Goal: Task Accomplishment & Management: Use online tool/utility

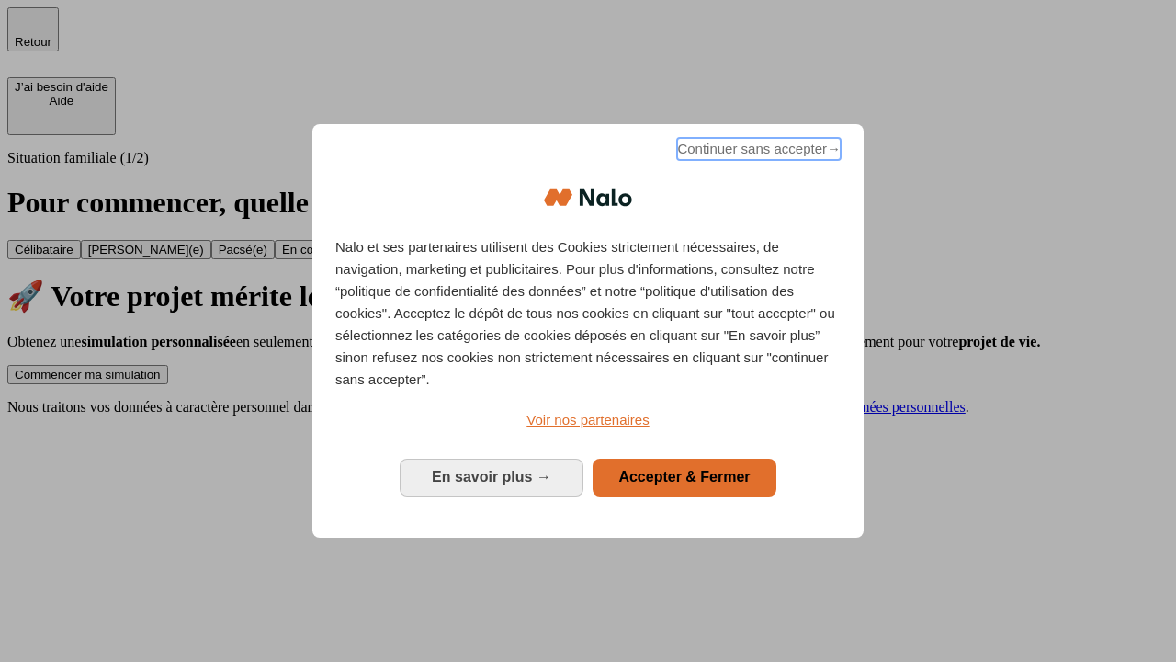
click at [757, 152] on span "Continuer sans accepter →" at bounding box center [759, 149] width 164 height 22
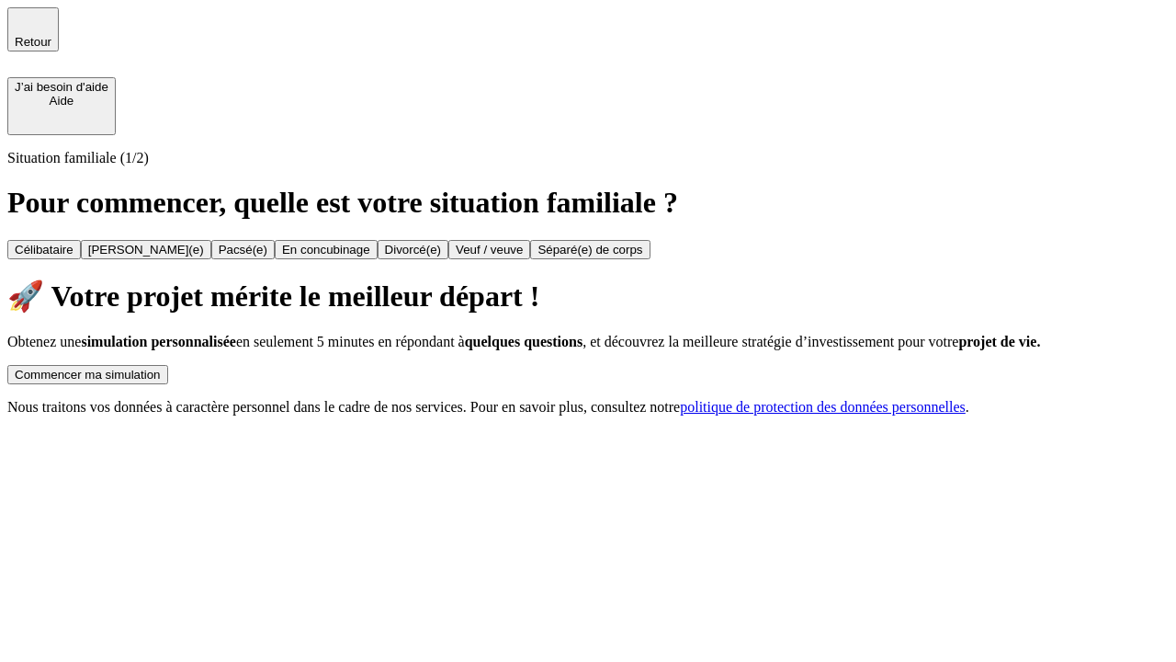
click at [161, 368] on div "Commencer ma simulation" at bounding box center [88, 375] width 146 height 14
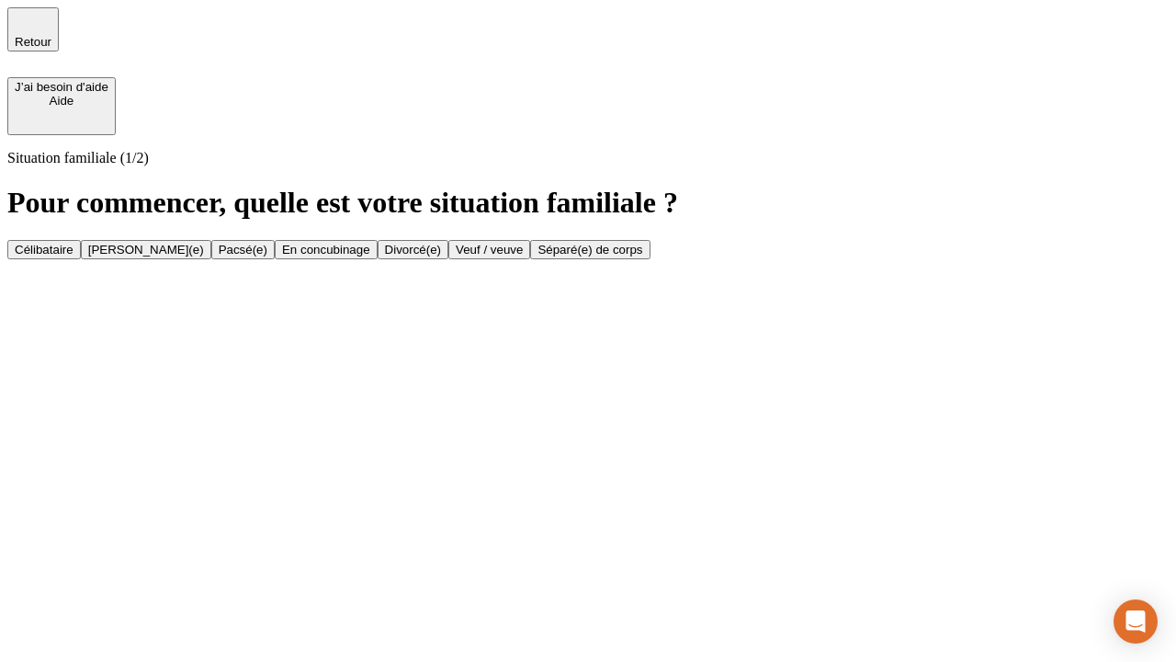
click at [523, 256] on div "Veuf / veuve" at bounding box center [489, 250] width 67 height 14
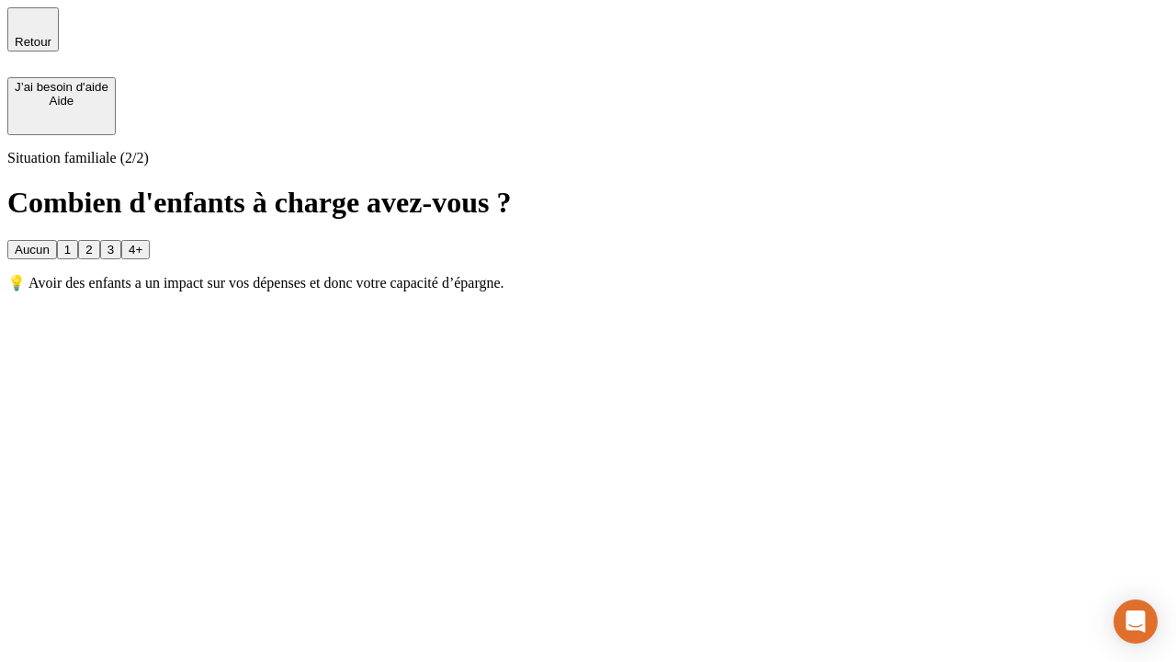
click at [50, 243] on div "Aucun" at bounding box center [32, 250] width 35 height 14
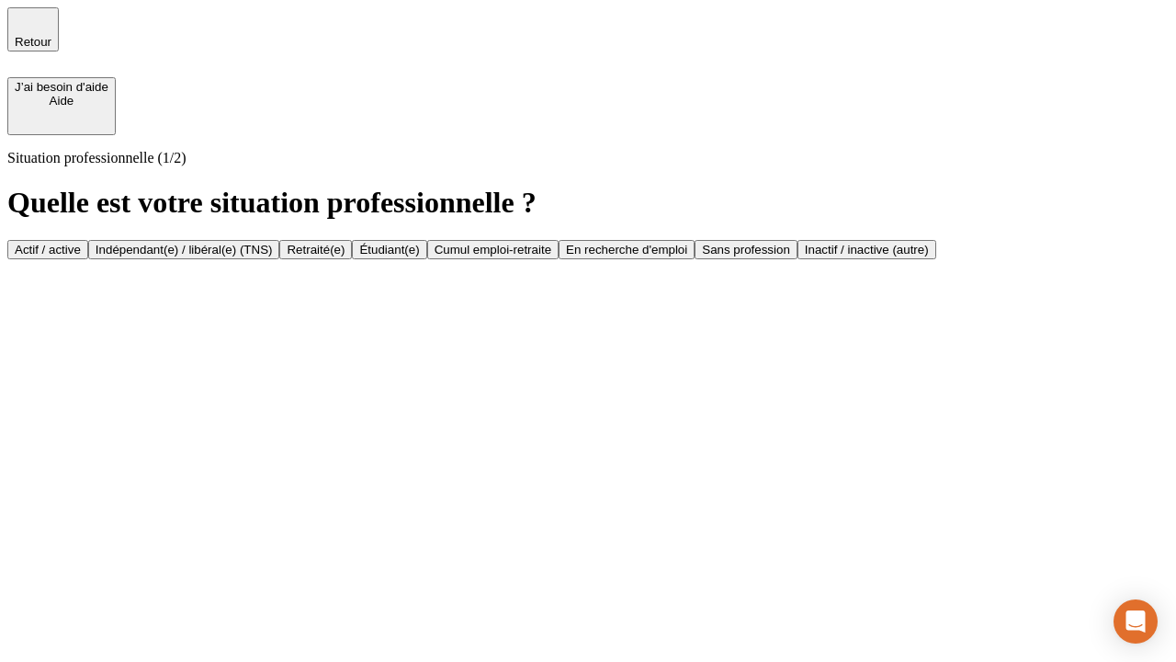
click at [345, 256] on div "Retraité(e)" at bounding box center [316, 250] width 58 height 14
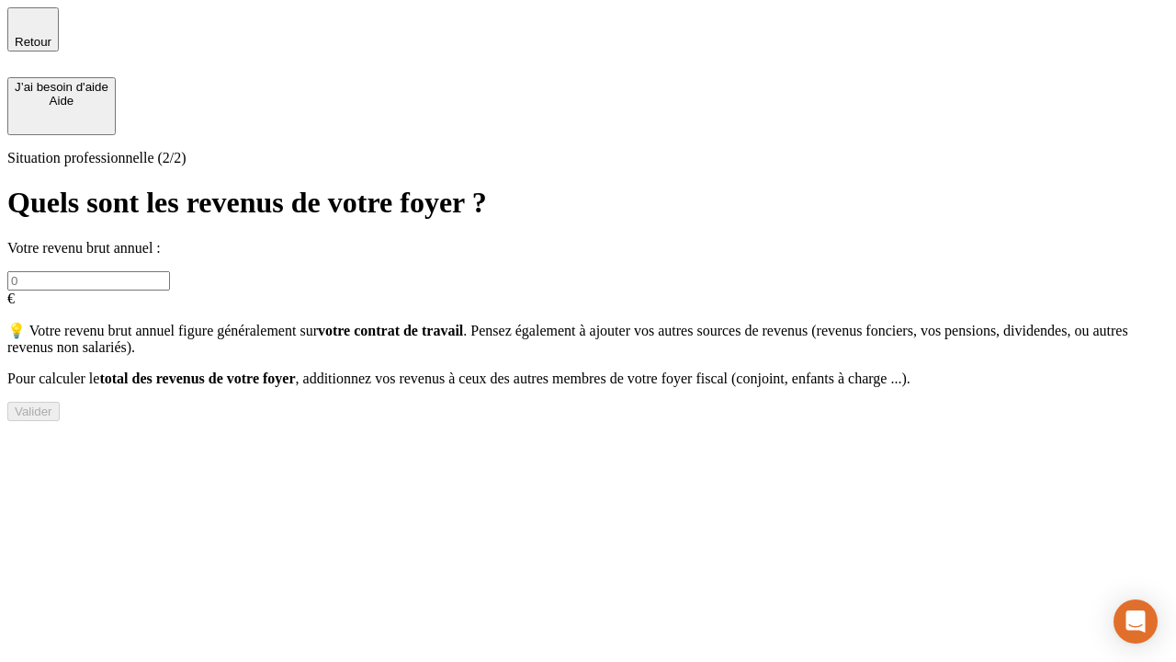
click at [170, 271] on input "text" at bounding box center [88, 280] width 163 height 19
type input "70 000"
click at [52, 418] on div "Valider" at bounding box center [34, 411] width 38 height 14
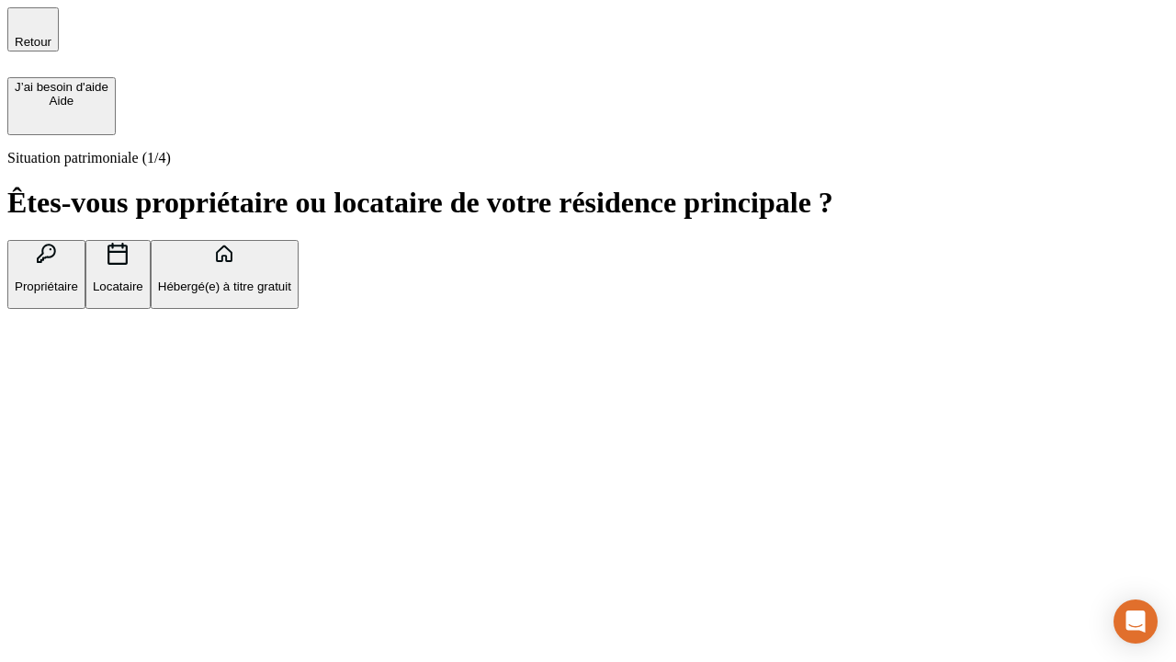
click at [143, 279] on p "Locataire" at bounding box center [118, 286] width 51 height 14
type input "1 000"
click at [143, 279] on p "Locataire" at bounding box center [118, 286] width 51 height 14
click at [52, 407] on div "Valider" at bounding box center [34, 400] width 38 height 14
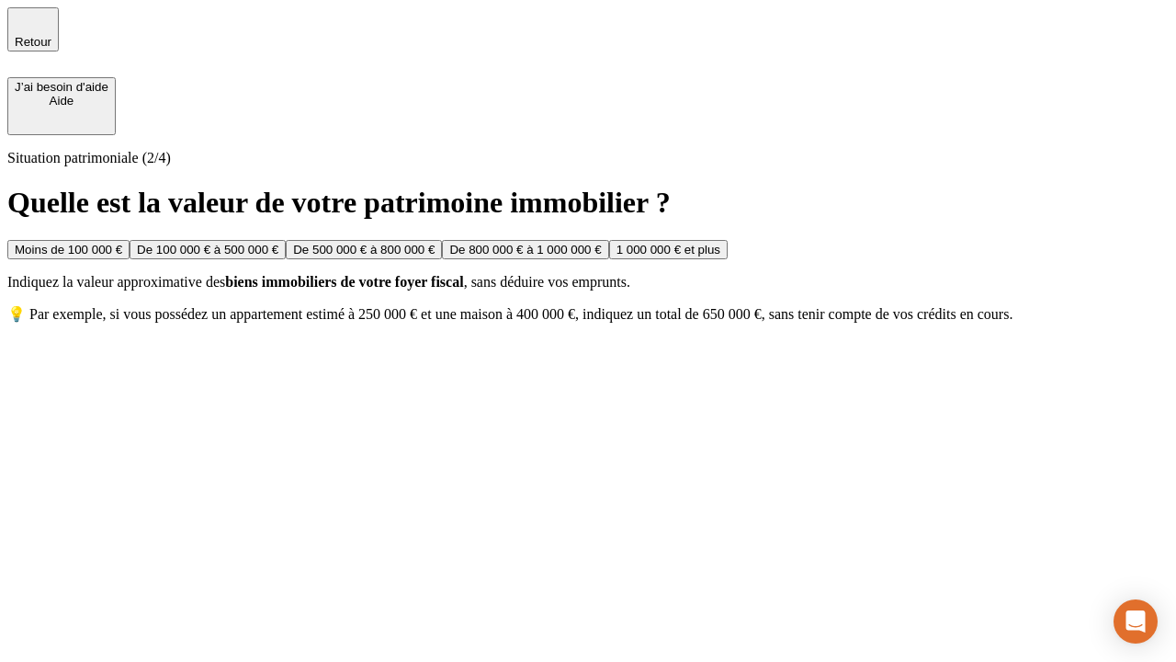
click at [435, 256] on div "De 500 000 € à 800 000 €" at bounding box center [364, 250] width 142 height 14
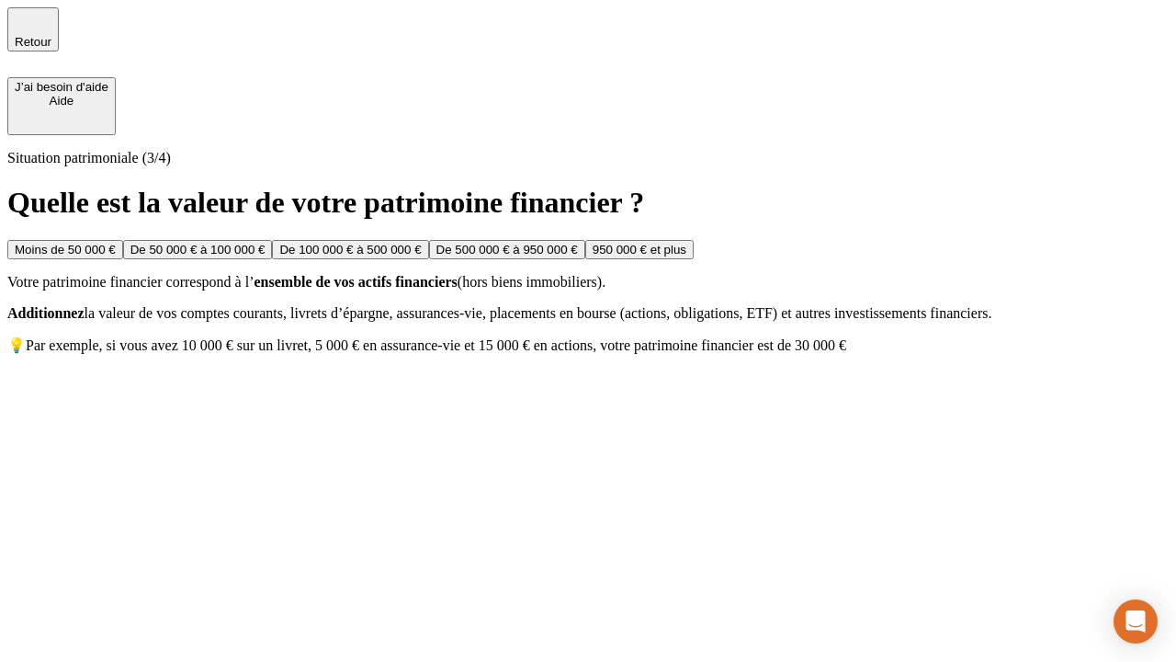
click at [116, 243] on div "Moins de 50 000 €" at bounding box center [65, 250] width 101 height 14
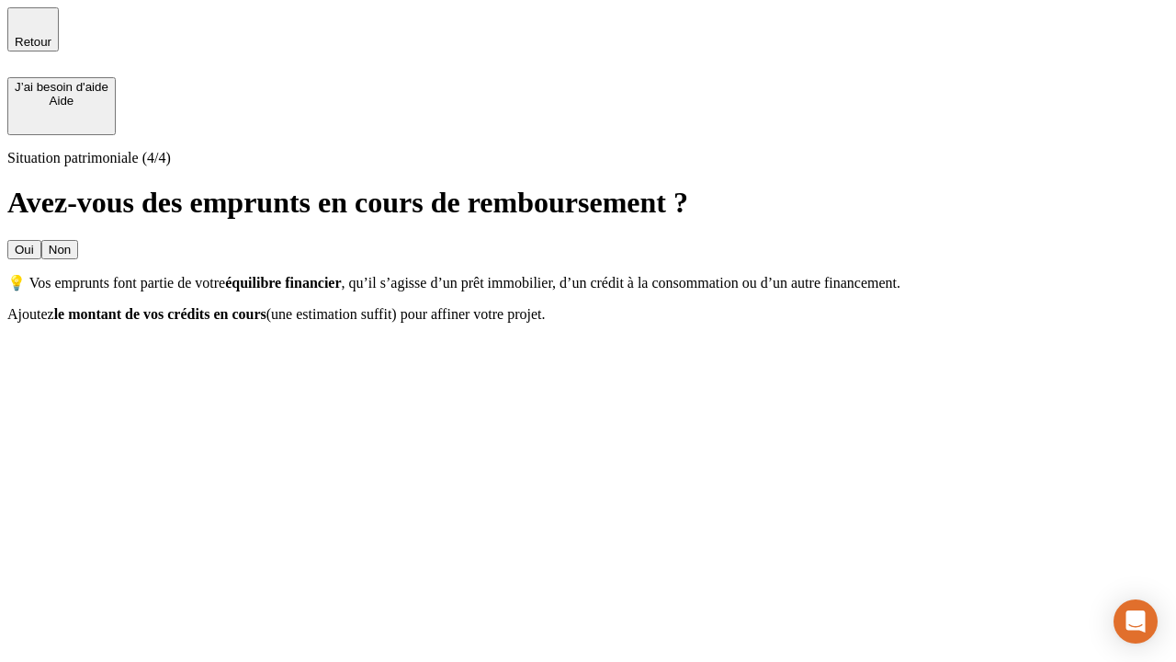
click at [34, 243] on div "Oui" at bounding box center [24, 250] width 19 height 14
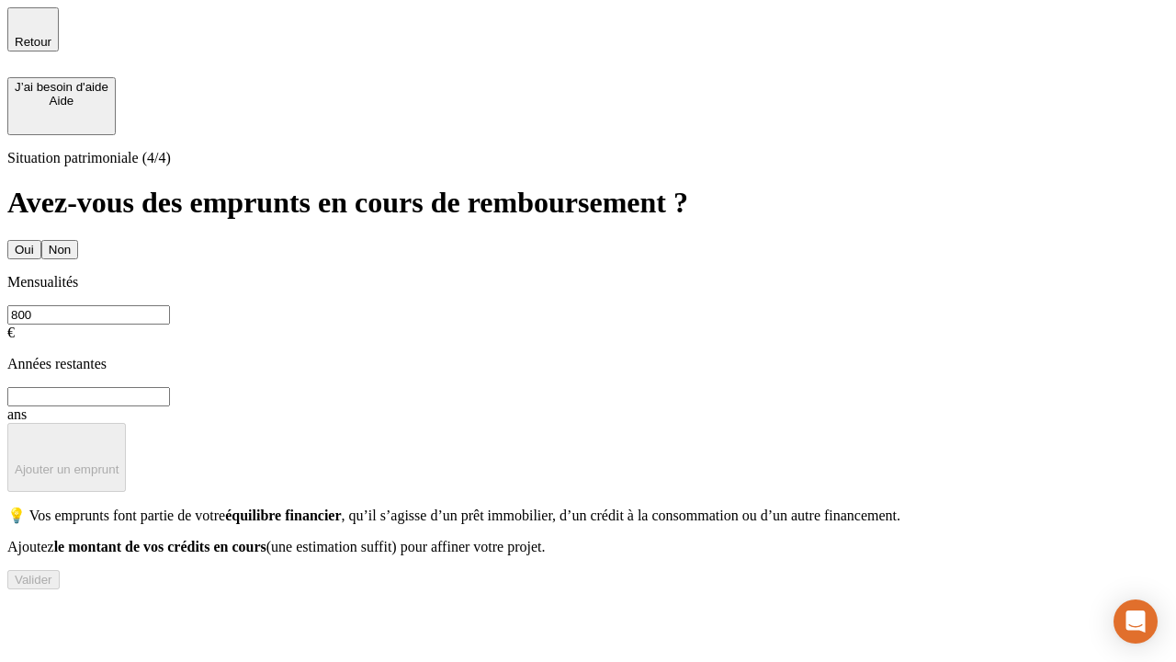
type input "800"
type input "6"
click at [119, 462] on p "Ajouter un emprunt" at bounding box center [67, 469] width 104 height 14
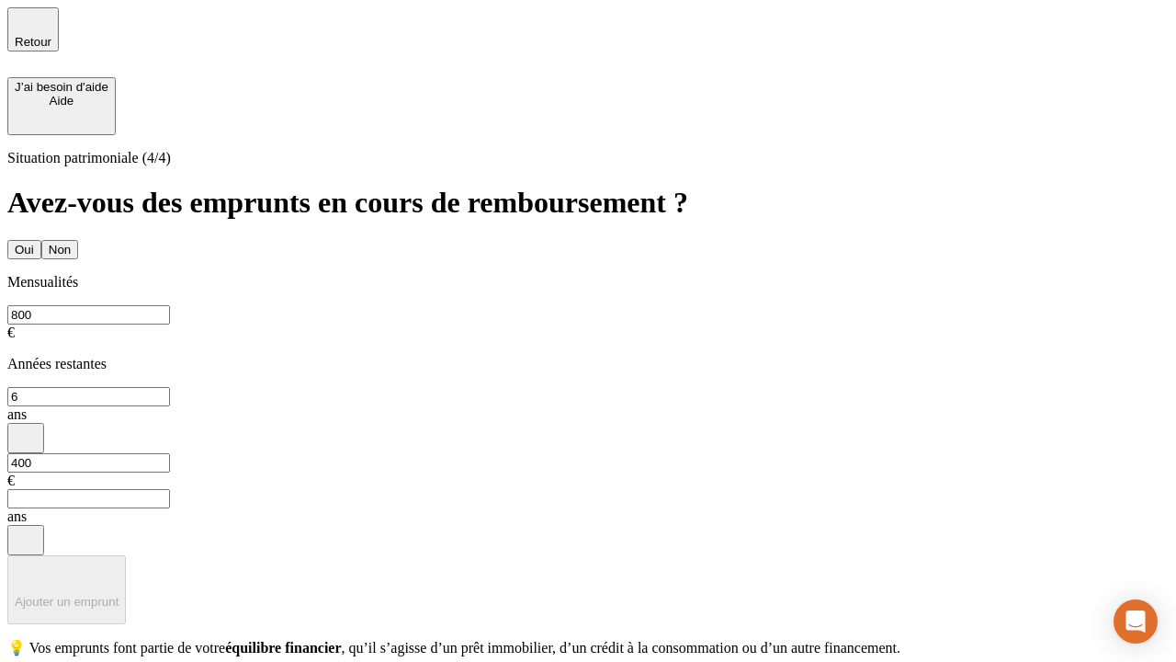
type input "400"
type input "3"
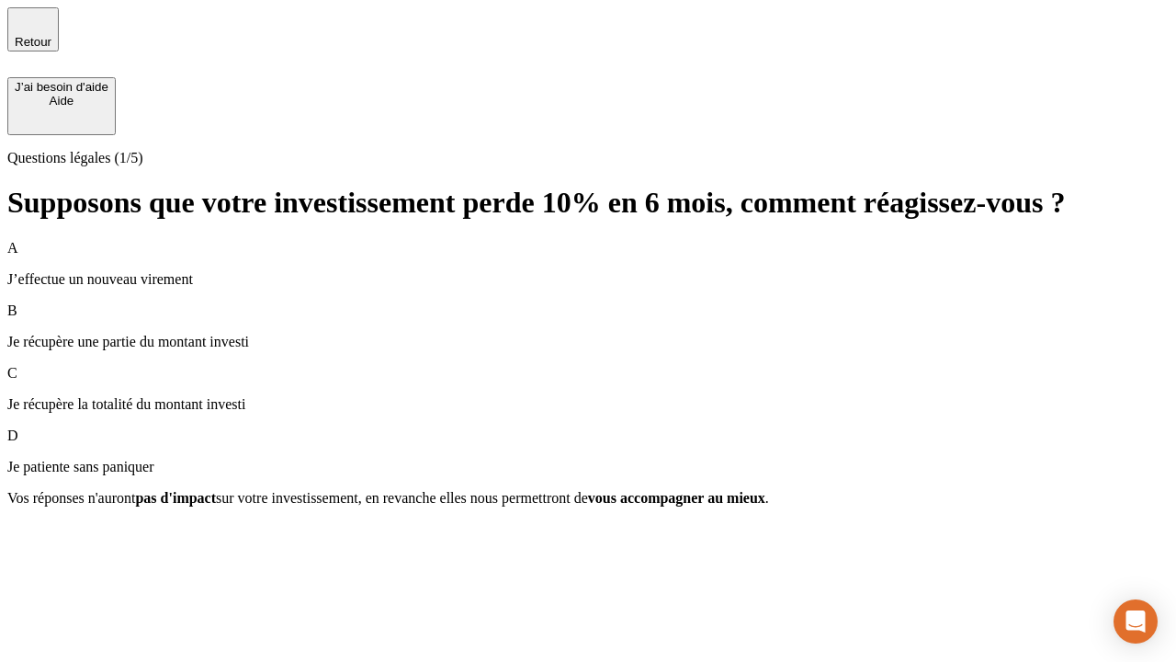
click at [588, 334] on p "Je récupère une partie du montant investi" at bounding box center [588, 342] width 1162 height 17
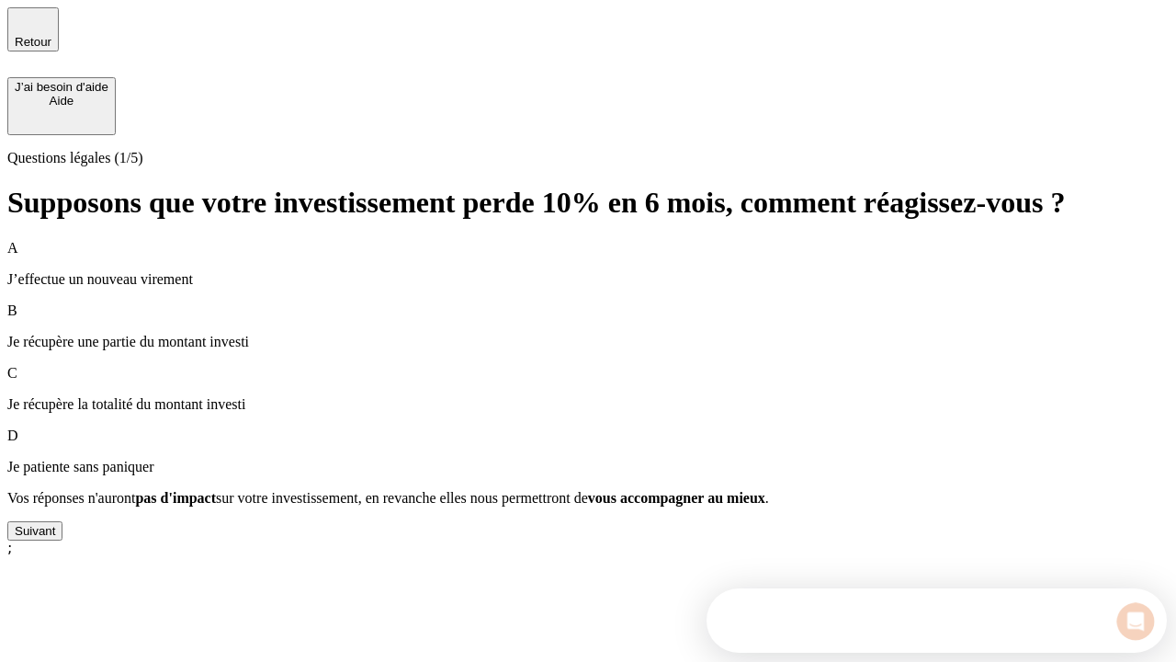
click at [55, 538] on div "Suivant" at bounding box center [35, 531] width 40 height 14
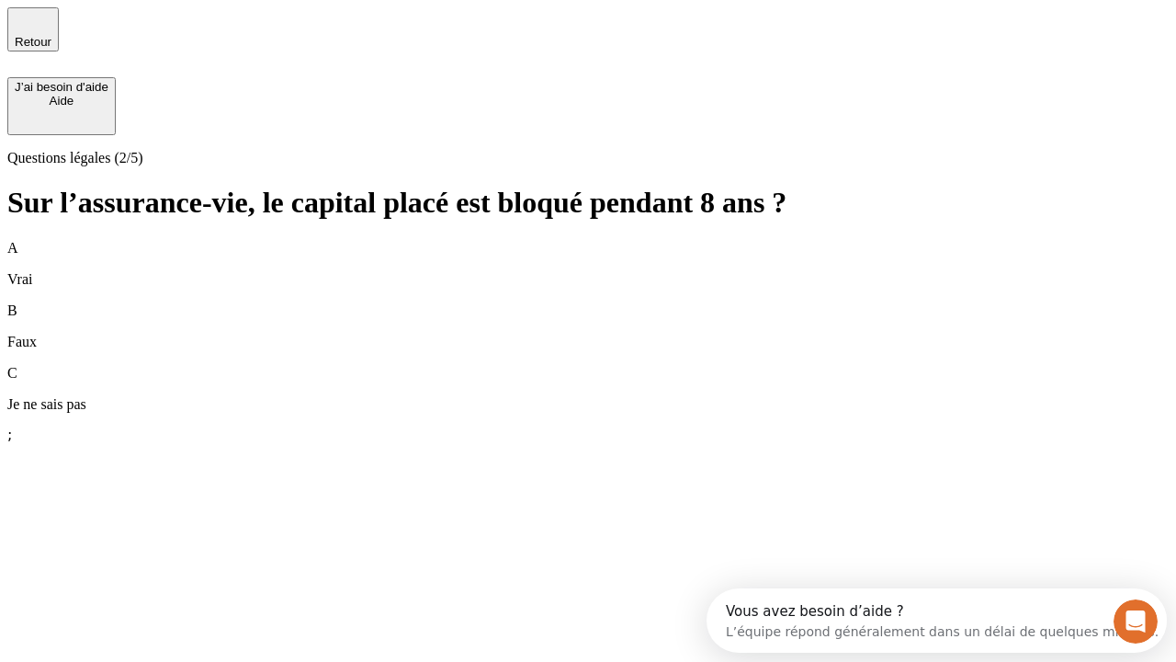
click at [588, 302] on div "B Faux" at bounding box center [588, 326] width 1162 height 48
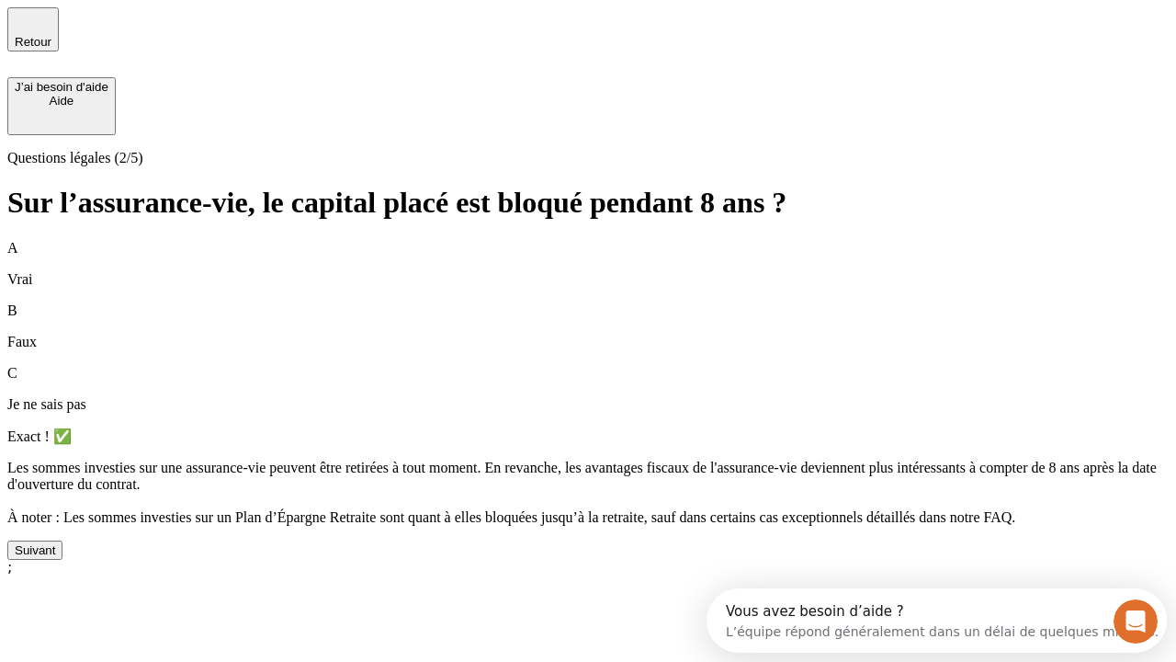
click at [55, 557] on div "Suivant" at bounding box center [35, 550] width 40 height 14
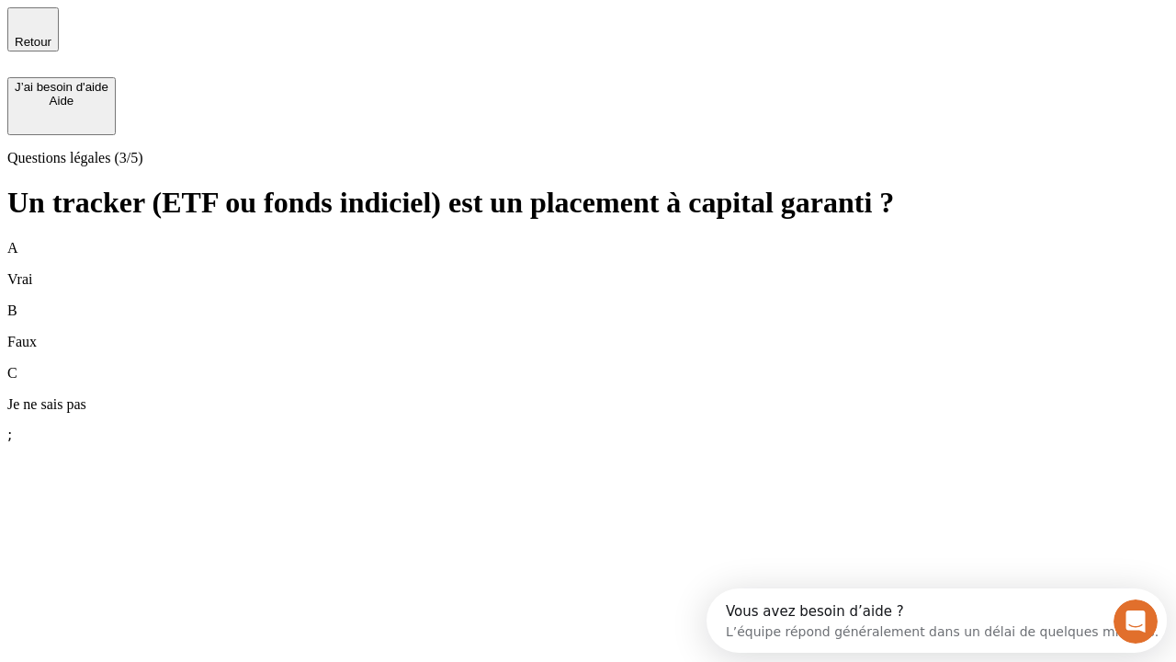
click at [588, 302] on div "B Faux" at bounding box center [588, 326] width 1162 height 48
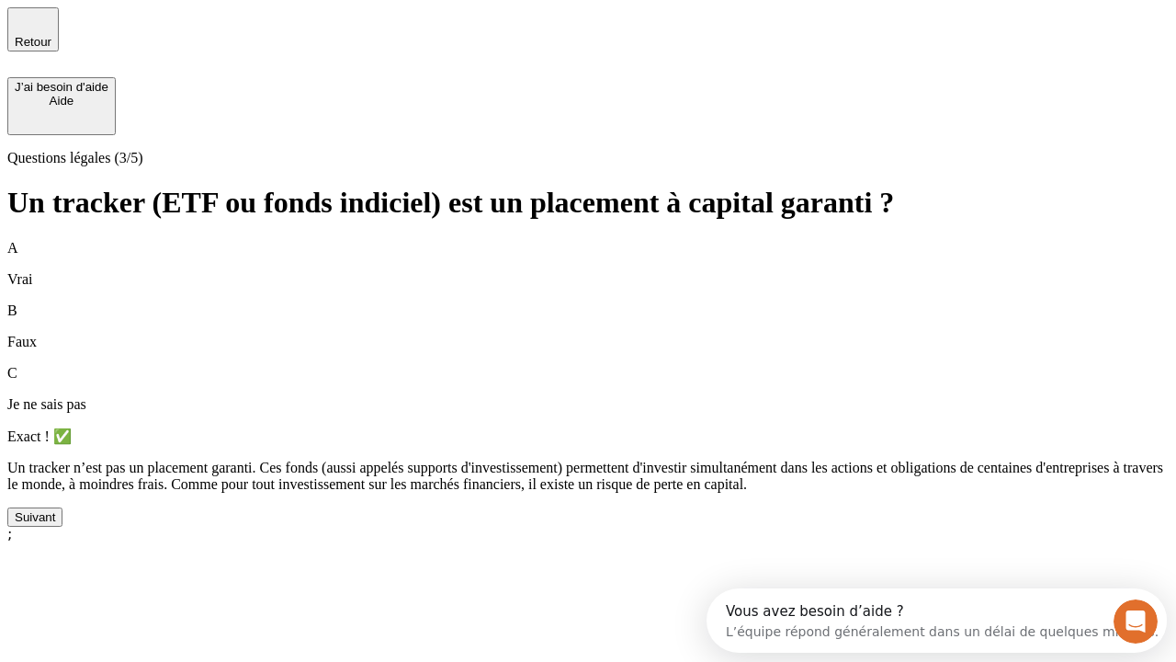
click at [55, 524] on div "Suivant" at bounding box center [35, 517] width 40 height 14
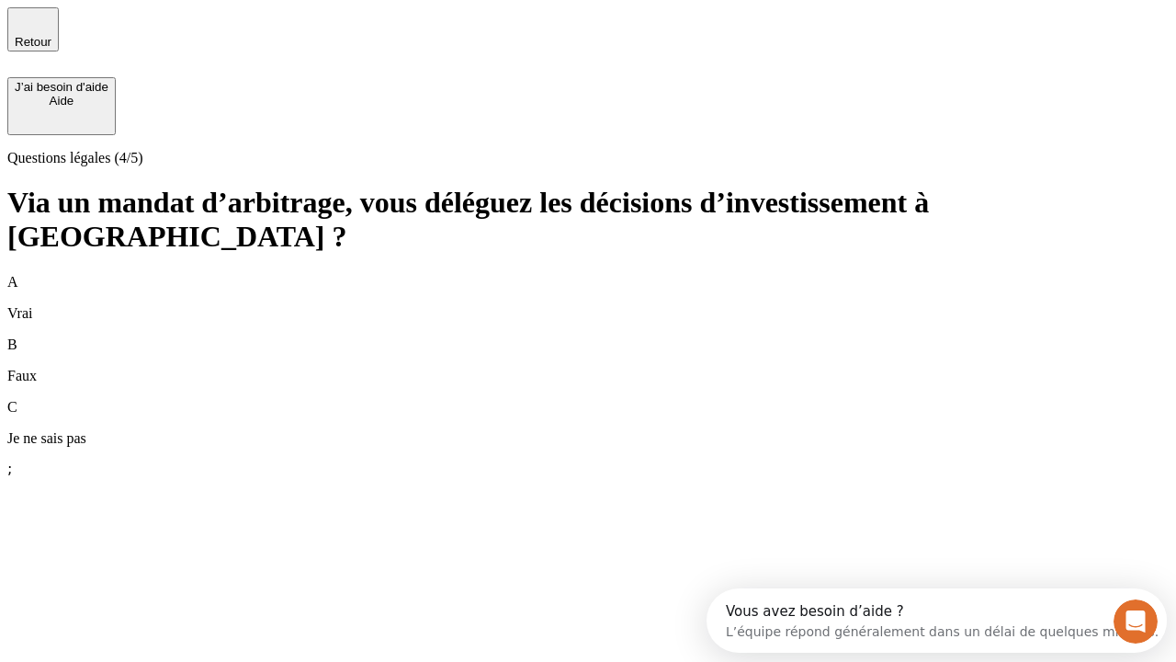
click at [588, 274] on div "A Vrai" at bounding box center [588, 298] width 1162 height 48
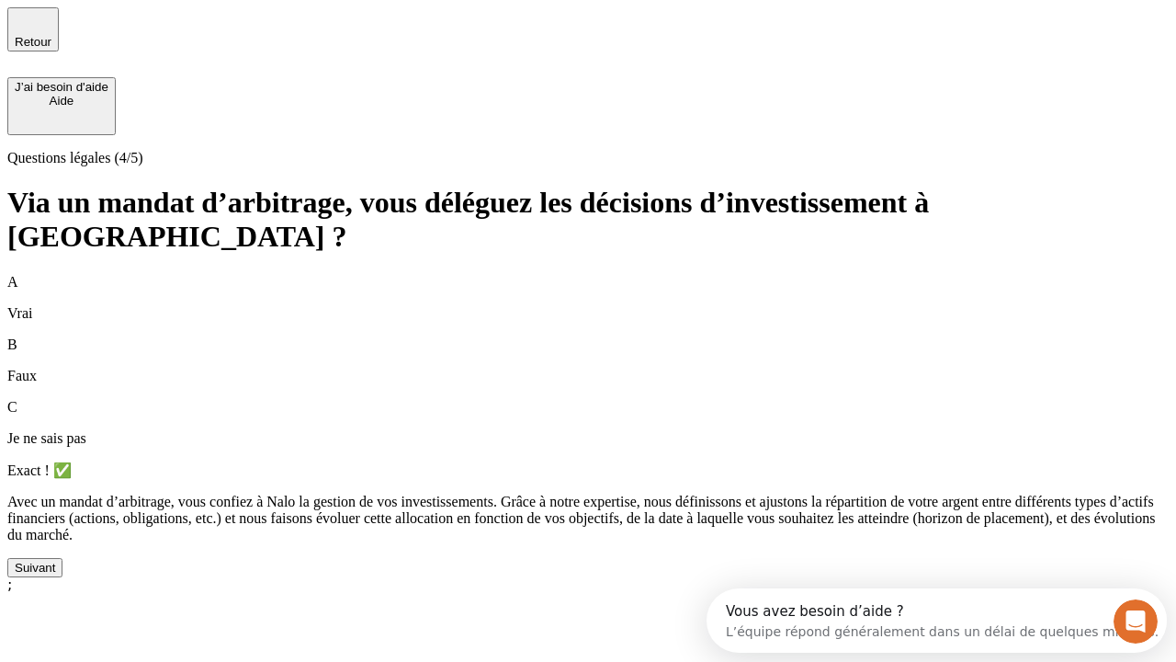
click at [55, 574] on div "Suivant" at bounding box center [35, 568] width 40 height 14
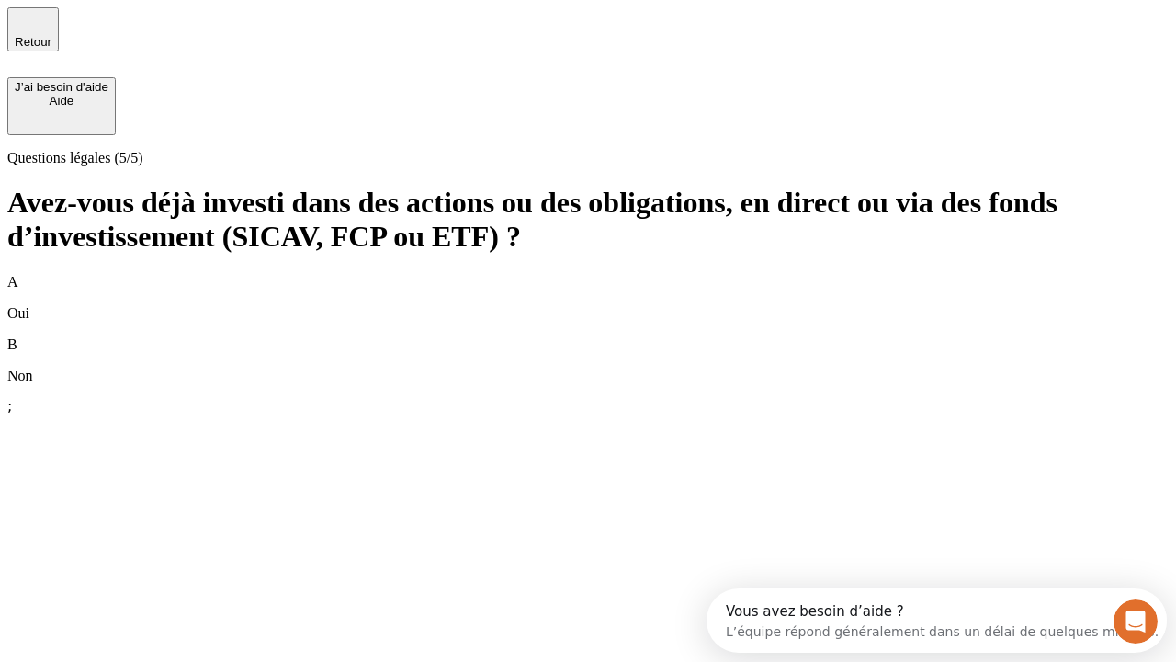
click at [588, 336] on div "B Non" at bounding box center [588, 360] width 1162 height 48
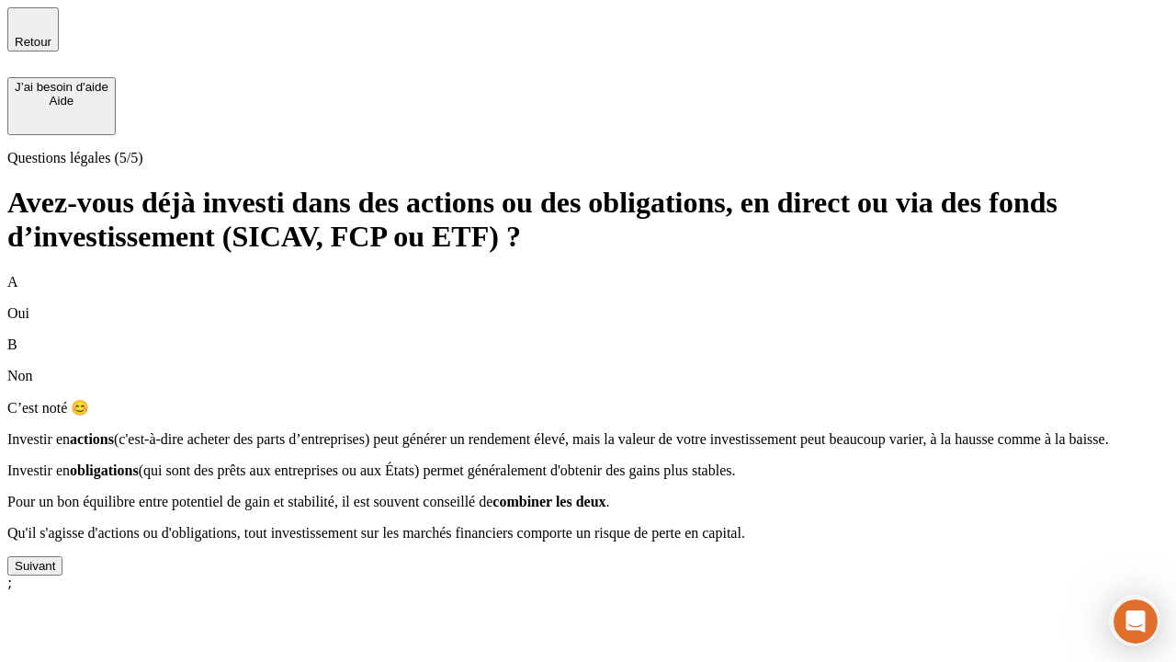
click at [55, 573] on div "Suivant" at bounding box center [35, 566] width 40 height 14
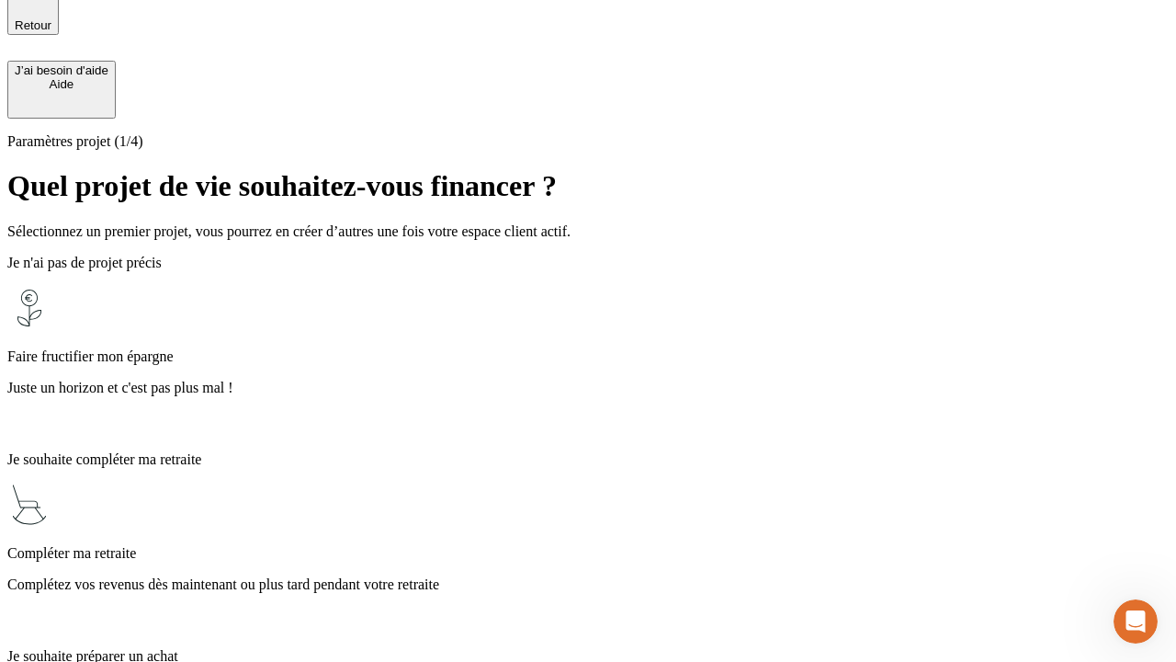
scroll to position [51, 0]
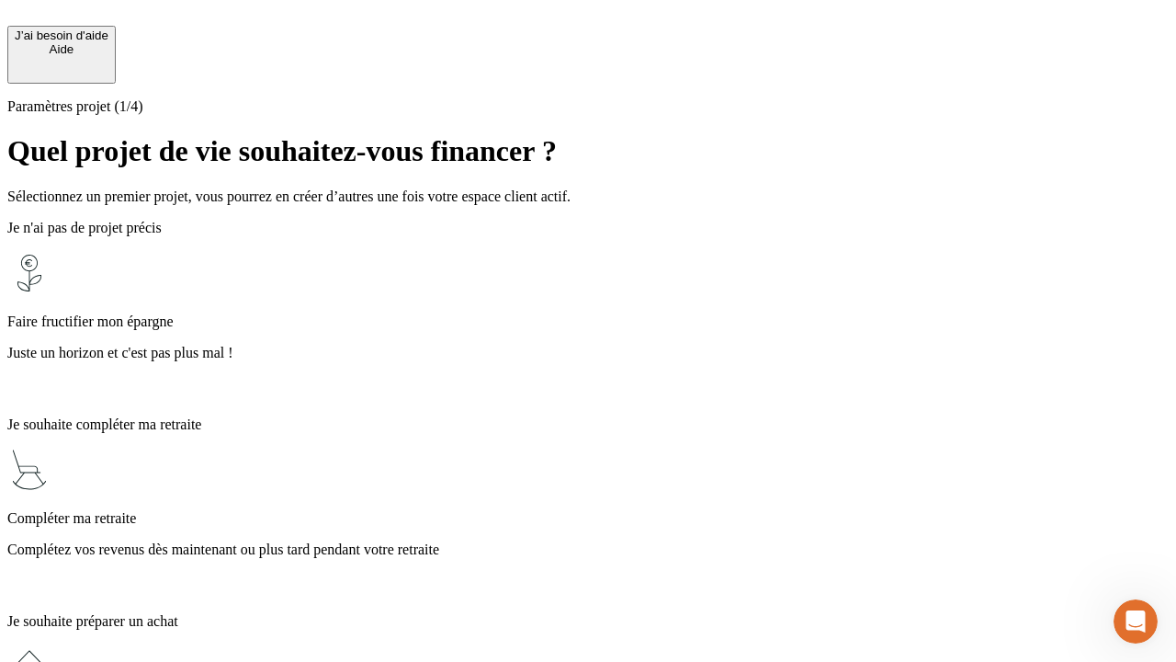
click at [588, 541] on p "Complétez vos revenus dès maintenant ou plus tard pendant votre retraite" at bounding box center [588, 549] width 1162 height 17
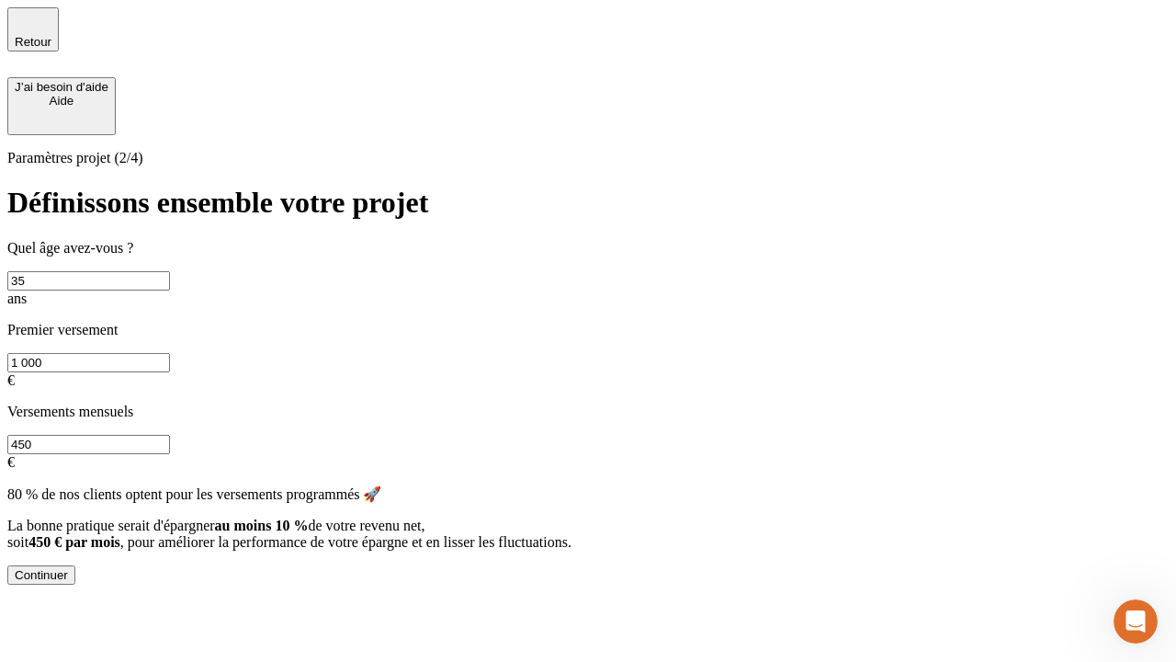
type input "35"
click at [170, 353] on input "1 000" at bounding box center [88, 362] width 163 height 19
type input "500"
click at [170, 435] on input "450" at bounding box center [88, 444] width 163 height 19
type input "640"
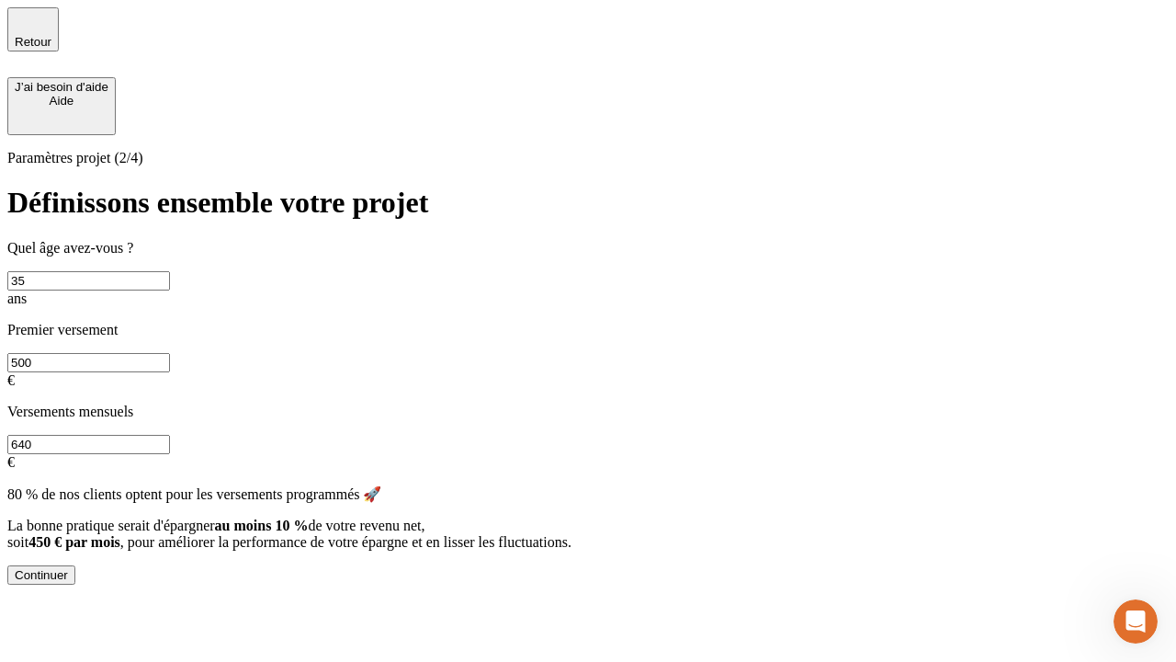
click at [68, 582] on div "Continuer" at bounding box center [41, 575] width 53 height 14
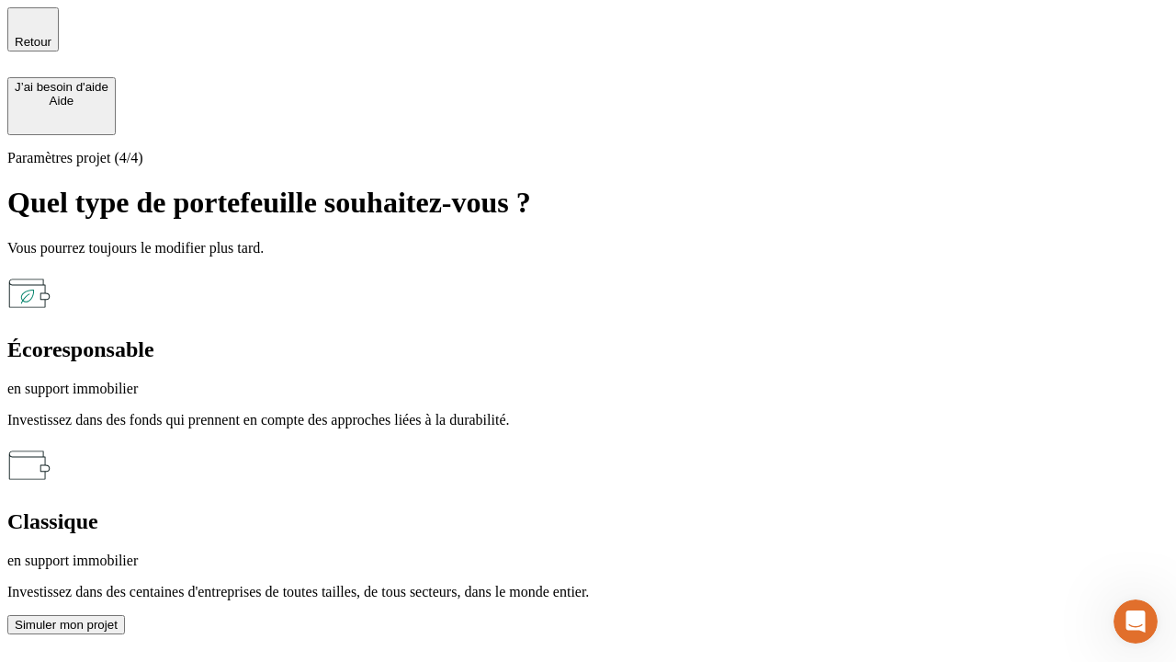
click at [388, 380] on p "en support immobilier" at bounding box center [588, 388] width 1162 height 17
click at [118, 618] on div "Simuler mon projet" at bounding box center [66, 625] width 103 height 14
